Goal: Task Accomplishment & Management: Manage account settings

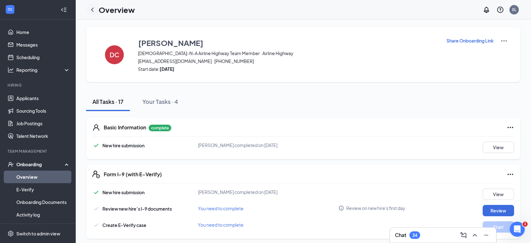
click at [94, 12] on icon "ChevronLeft" at bounding box center [93, 10] width 8 height 8
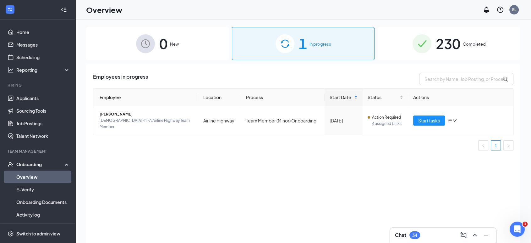
click at [431, 41] on img at bounding box center [422, 43] width 19 height 19
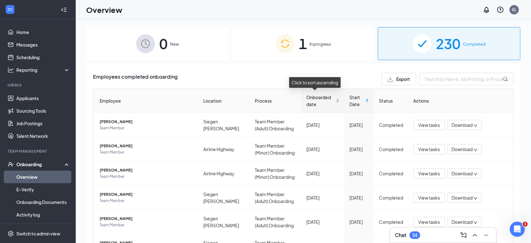
click at [307, 103] on span "Onboarded date" at bounding box center [321, 101] width 28 height 14
click at [317, 102] on span "Onboarded date" at bounding box center [321, 101] width 28 height 14
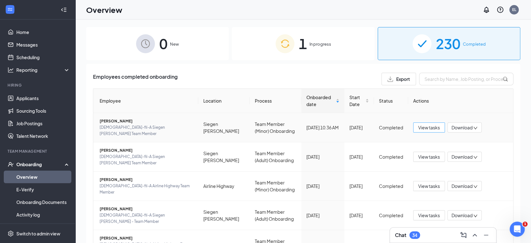
click at [424, 126] on span "View tasks" at bounding box center [430, 127] width 22 height 7
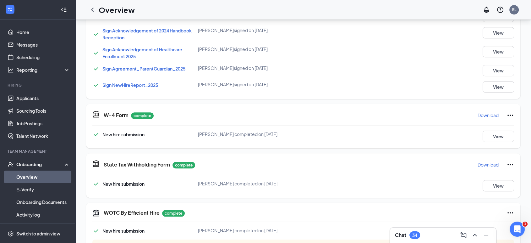
scroll to position [493, 0]
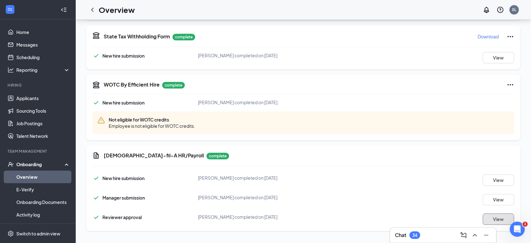
click at [496, 217] on button "View" at bounding box center [498, 218] width 31 height 11
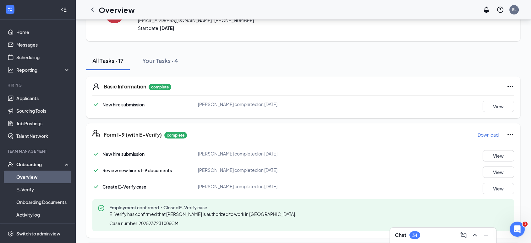
scroll to position [39, 0]
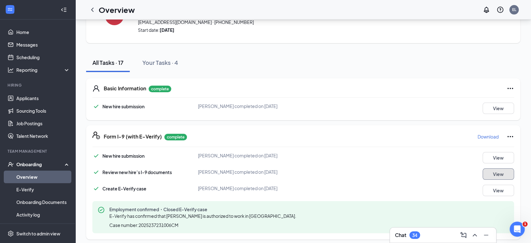
click at [498, 173] on button "View" at bounding box center [498, 173] width 31 height 11
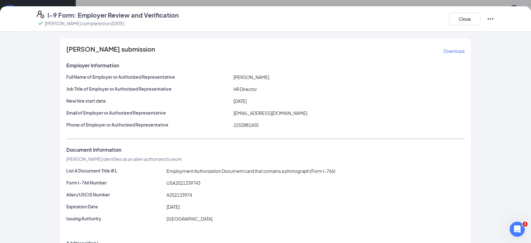
click at [455, 50] on p "Download" at bounding box center [454, 51] width 21 height 6
click at [444, 54] on button "Download" at bounding box center [454, 51] width 22 height 10
click at [464, 17] on button "Close" at bounding box center [464, 19] width 31 height 13
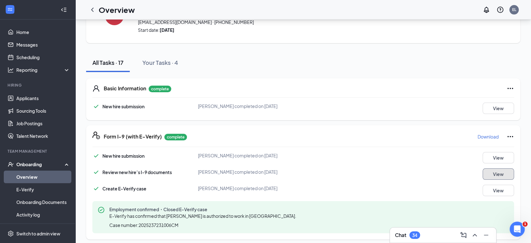
click at [496, 176] on button "View" at bounding box center [498, 173] width 31 height 11
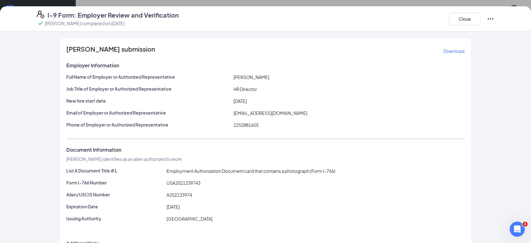
click at [491, 18] on icon "Ellipses" at bounding box center [491, 19] width 8 height 8
click at [390, 213] on div "List A Document Title #1 Employment Authorization Document card that contains a…" at bounding box center [265, 195] width 399 height 57
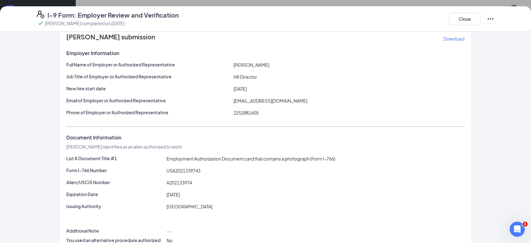
scroll to position [0, 0]
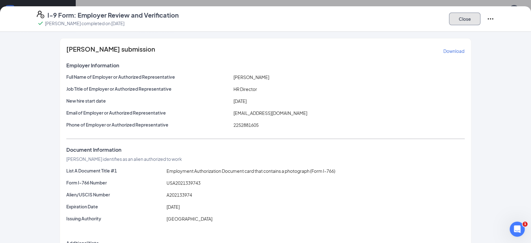
click at [461, 22] on button "Close" at bounding box center [464, 19] width 31 height 13
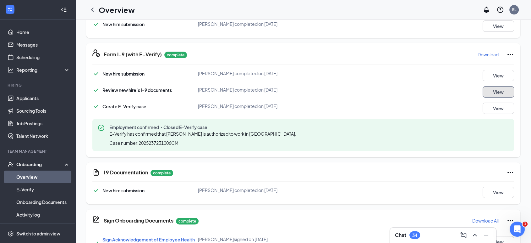
scroll to position [179, 0]
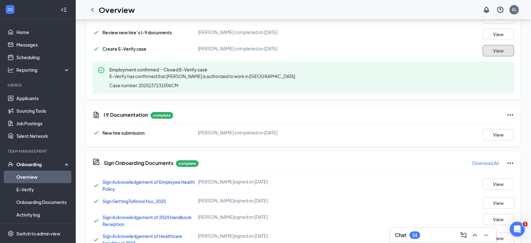
click at [498, 48] on button "View" at bounding box center [498, 50] width 31 height 11
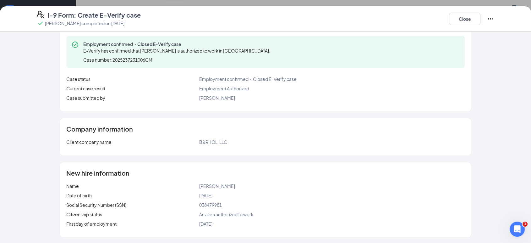
scroll to position [23, 0]
click at [456, 18] on button "Close" at bounding box center [464, 19] width 31 height 13
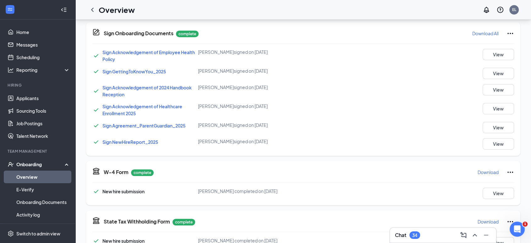
scroll to position [319, 0]
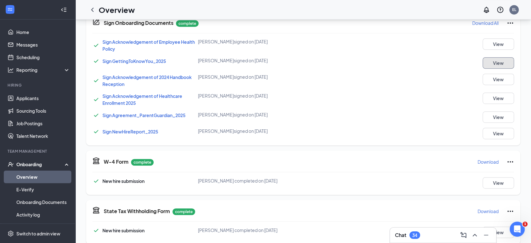
click at [495, 62] on button "View" at bounding box center [498, 62] width 31 height 11
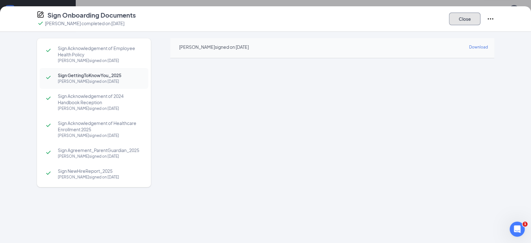
click at [459, 16] on button "Close" at bounding box center [464, 19] width 31 height 13
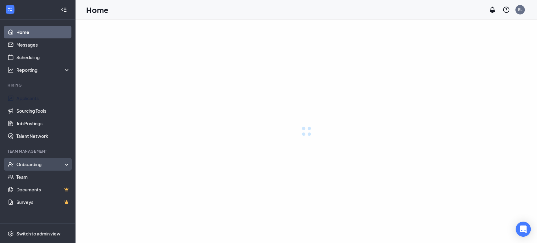
click at [47, 162] on div "Onboarding" at bounding box center [43, 164] width 54 height 6
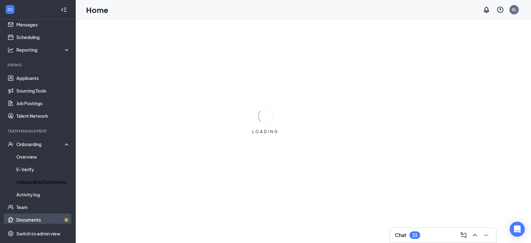
scroll to position [38, 0]
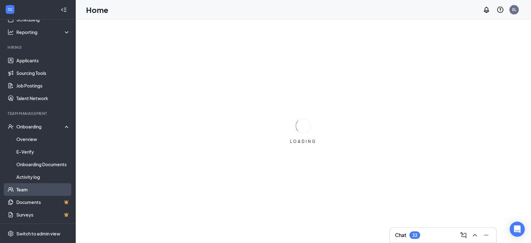
click at [29, 191] on link "Team" at bounding box center [43, 189] width 54 height 13
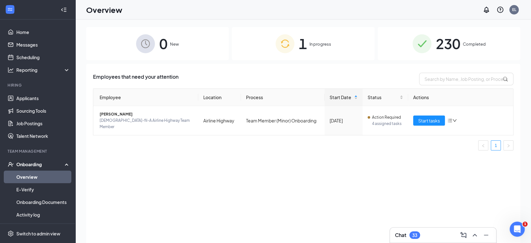
click at [502, 42] on div "230 Completed" at bounding box center [449, 43] width 143 height 33
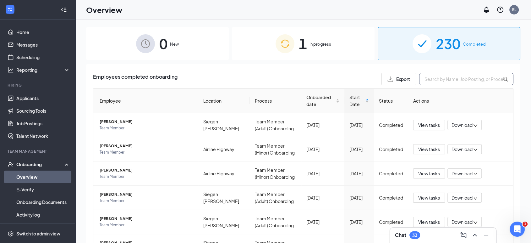
click at [478, 79] on input "text" at bounding box center [467, 79] width 94 height 13
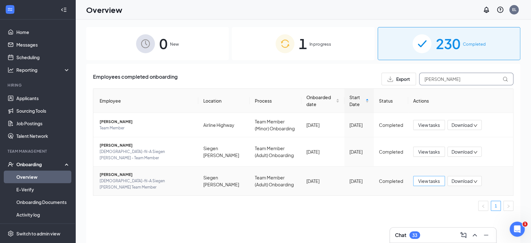
type input "[PERSON_NAME]"
click at [428, 177] on span "View tasks" at bounding box center [430, 180] width 22 height 7
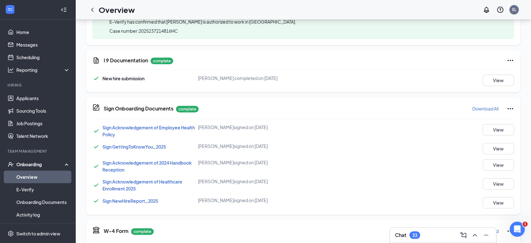
scroll to position [244, 0]
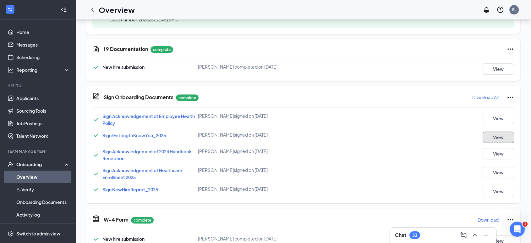
click at [498, 137] on button "View" at bounding box center [498, 136] width 31 height 11
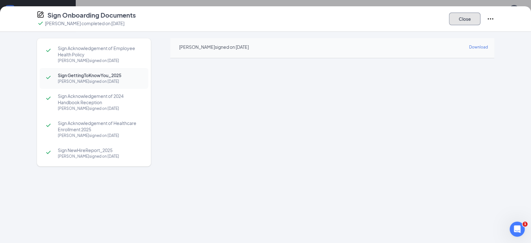
click at [457, 20] on button "Close" at bounding box center [464, 19] width 31 height 13
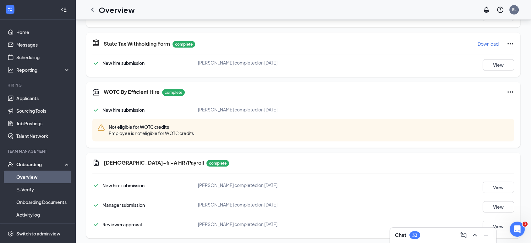
scroll to position [477, 0]
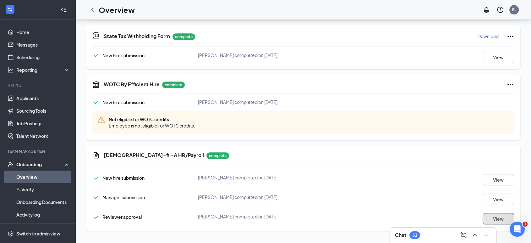
click at [506, 218] on button "View" at bounding box center [498, 218] width 31 height 11
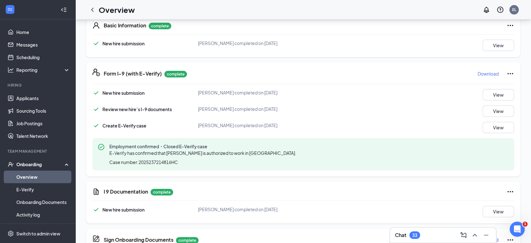
scroll to position [0, 0]
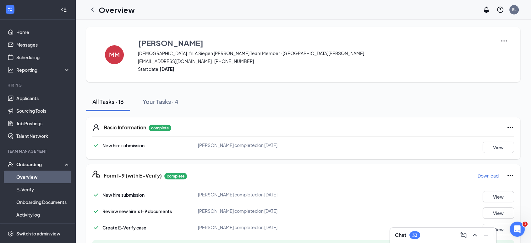
click at [293, 95] on div "All Tasks · 16 Your Tasks · 4" at bounding box center [303, 101] width 435 height 19
drag, startPoint x: 128, startPoint y: 85, endPoint x: 89, endPoint y: 91, distance: 40.1
drag, startPoint x: 228, startPoint y: 103, endPoint x: 249, endPoint y: 103, distance: 21.7
click at [249, 103] on div "All Tasks · 16 Your Tasks · 4" at bounding box center [303, 101] width 435 height 19
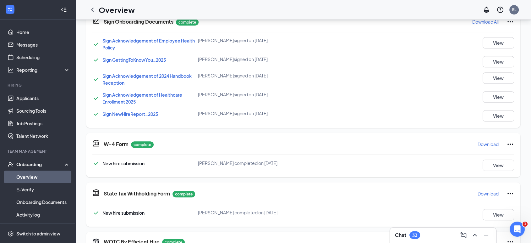
scroll to position [477, 0]
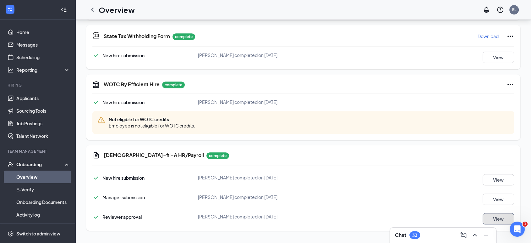
click at [494, 219] on button "View" at bounding box center [498, 218] width 31 height 11
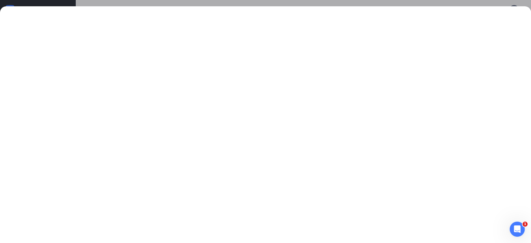
click at [233, 2] on div at bounding box center [265, 121] width 531 height 243
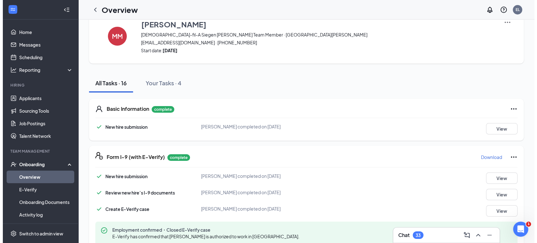
scroll to position [0, 0]
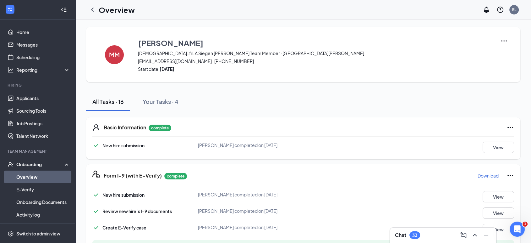
click at [57, 172] on link "Overview" at bounding box center [43, 176] width 54 height 13
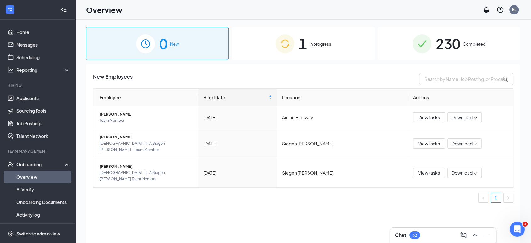
click at [465, 47] on div "230 Completed" at bounding box center [449, 43] width 143 height 33
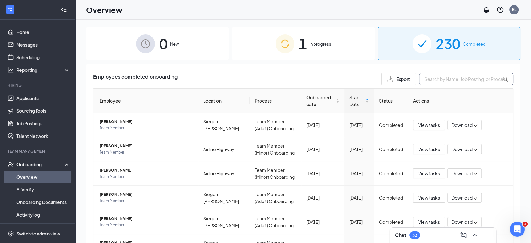
click at [467, 78] on input "text" at bounding box center [467, 79] width 94 height 13
click at [314, 96] on span "Onboarded date" at bounding box center [321, 101] width 28 height 14
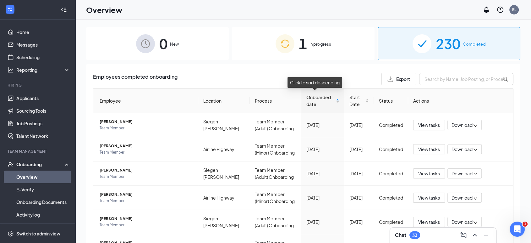
click at [314, 97] on span "Onboarded date" at bounding box center [321, 101] width 28 height 14
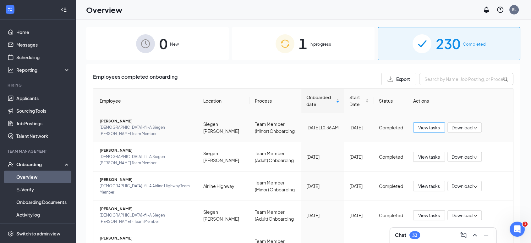
click at [428, 126] on span "View tasks" at bounding box center [430, 127] width 22 height 7
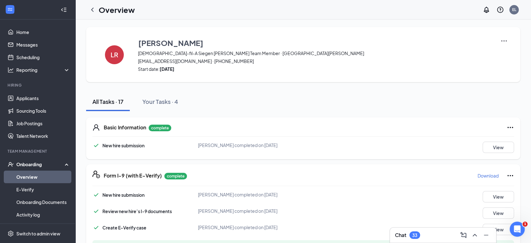
click at [509, 39] on div "LR Luis Reyes Chick-fil-A Siegen Lane Team Member · Siegen Lane davidreyes2009u…" at bounding box center [303, 54] width 435 height 55
click at [505, 44] on img at bounding box center [505, 41] width 8 height 8
click at [504, 53] on span "View details" at bounding box center [504, 52] width 25 height 7
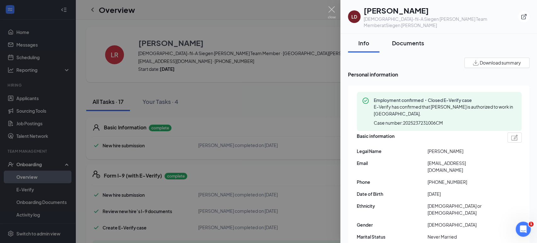
click at [407, 39] on div "Documents" at bounding box center [408, 43] width 32 height 8
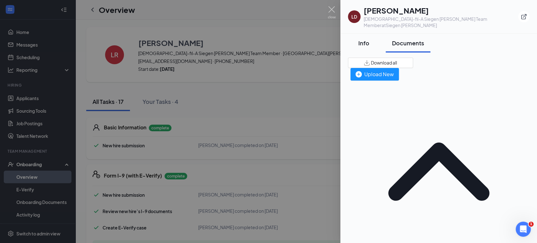
click at [363, 39] on div "Info" at bounding box center [363, 43] width 19 height 8
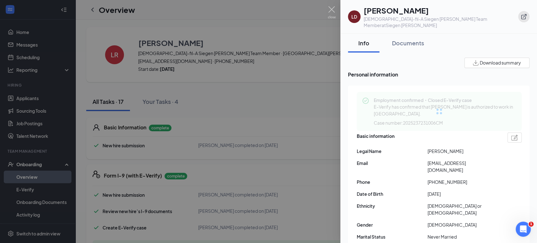
click at [523, 14] on icon "ExternalLink" at bounding box center [523, 17] width 6 height 6
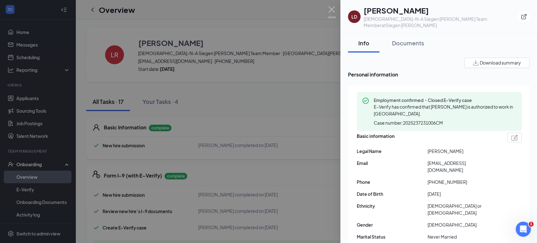
click at [184, 39] on div at bounding box center [268, 121] width 537 height 243
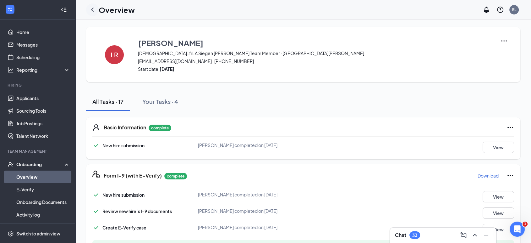
click at [91, 8] on icon "ChevronLeft" at bounding box center [93, 10] width 8 height 8
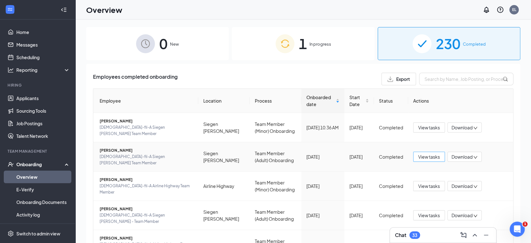
click at [421, 153] on span "View tasks" at bounding box center [430, 156] width 22 height 7
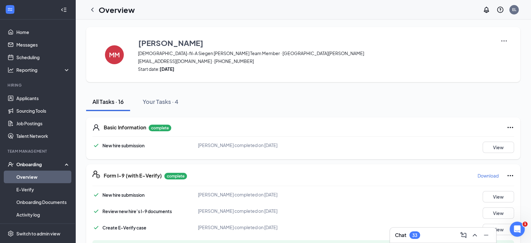
click at [503, 41] on img at bounding box center [505, 41] width 8 height 8
click at [504, 56] on li "View details" at bounding box center [504, 52] width 32 height 10
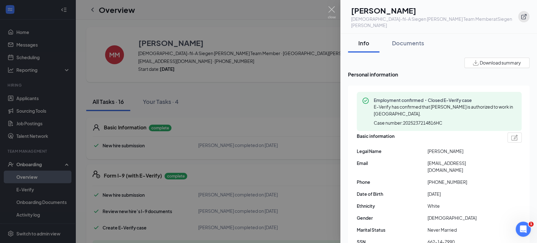
click at [521, 14] on icon "ExternalLink" at bounding box center [523, 16] width 5 height 5
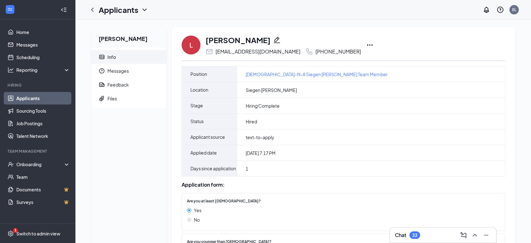
click at [366, 46] on icon "Ellipses" at bounding box center [370, 45] width 8 height 8
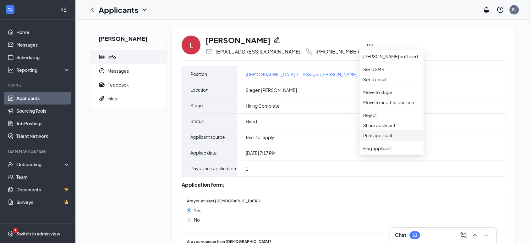
click at [384, 139] on p "Print applicant" at bounding box center [392, 135] width 57 height 7
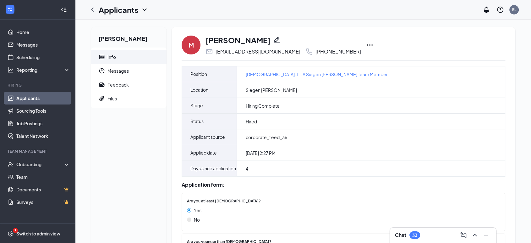
click at [366, 43] on icon "Ellipses" at bounding box center [370, 45] width 8 height 8
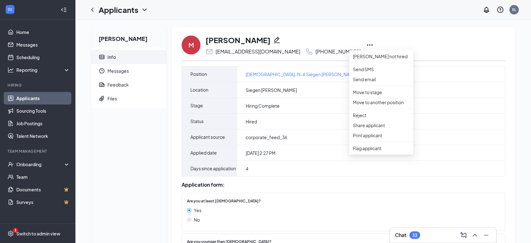
click at [296, 36] on div "[PERSON_NAME]" at bounding box center [284, 40] width 156 height 11
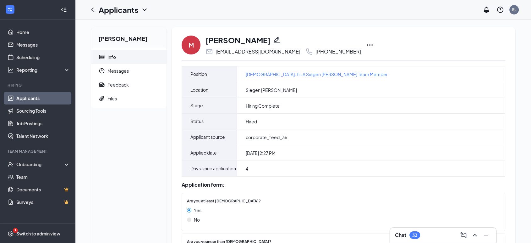
click at [237, 42] on h1 "[PERSON_NAME]" at bounding box center [238, 40] width 65 height 11
click at [273, 40] on icon "Pencil" at bounding box center [277, 40] width 8 height 8
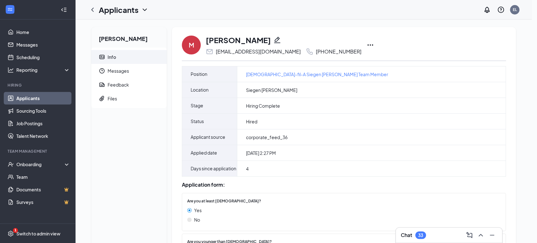
type input "[PHONE_NUMBER]"
type input "[PERSON_NAME]"
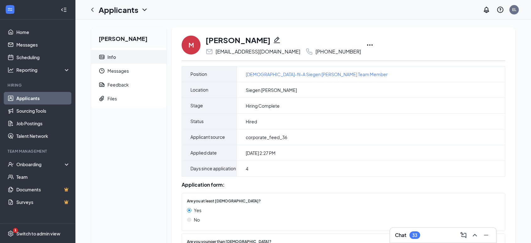
click at [366, 44] on icon "Ellipses" at bounding box center [370, 45] width 8 height 8
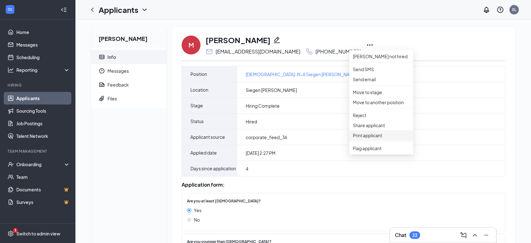
click at [376, 139] on p "Print applicant" at bounding box center [381, 135] width 57 height 7
